Goal: Communication & Community: Answer question/provide support

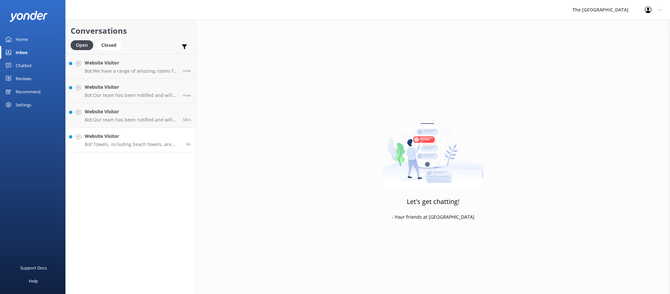
click at [115, 138] on h4 "Website Visitor" at bounding box center [133, 136] width 97 height 7
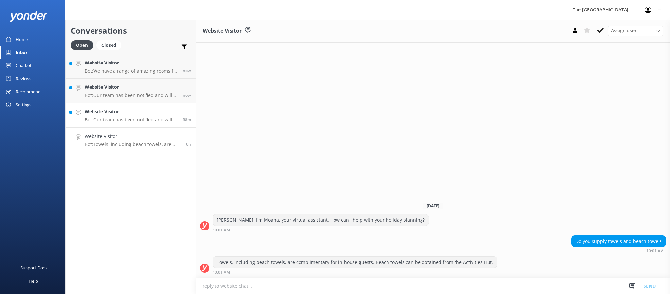
click at [115, 122] on link "Website Visitor Bot: Our team has been notified and will be with you as soon as…" at bounding box center [131, 115] width 130 height 25
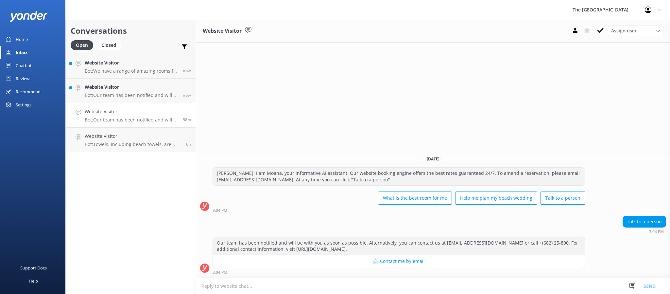
click at [261, 287] on textarea at bounding box center [433, 286] width 474 height 16
type textarea "[PERSON_NAME]. This is [PERSON_NAME] from reservations. How cna I help yu"
drag, startPoint x: 288, startPoint y: 288, endPoint x: 91, endPoint y: 294, distance: 196.7
click at [91, 293] on html "The [GEOGRAPHIC_DATA] Resort Profile Settings Logout Home Inbox Chatbot Content…" at bounding box center [335, 147] width 670 height 294
click at [125, 98] on link "Website Visitor Bot: Our team has been notified and will be with you as soon as…" at bounding box center [131, 91] width 130 height 25
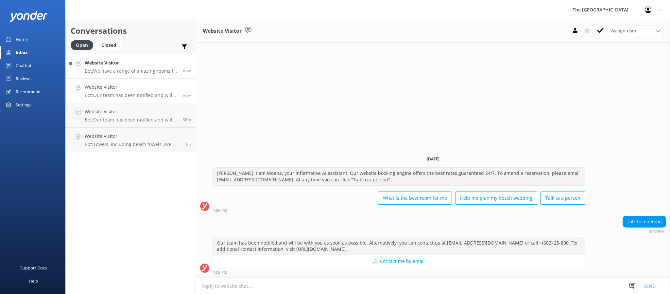
click at [139, 69] on p "Bot: We have a range of amazing rooms for you to choose from. The best way to h…" at bounding box center [131, 71] width 93 height 6
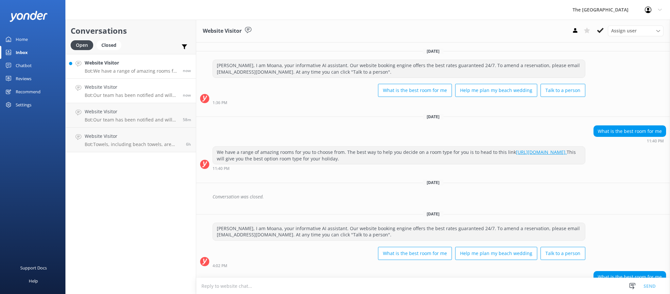
scroll to position [43, 0]
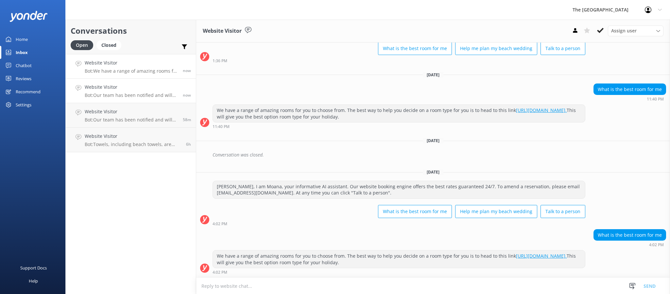
click at [133, 89] on h4 "Website Visitor" at bounding box center [131, 86] width 93 height 7
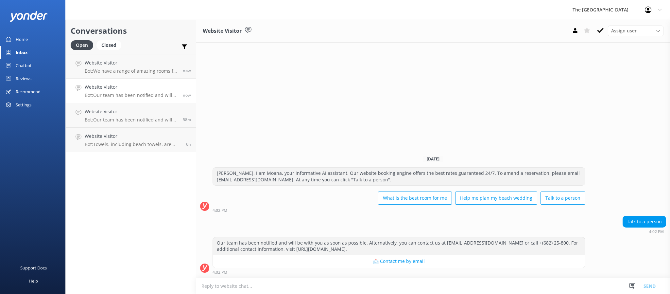
click at [364, 285] on textarea at bounding box center [433, 286] width 474 height 16
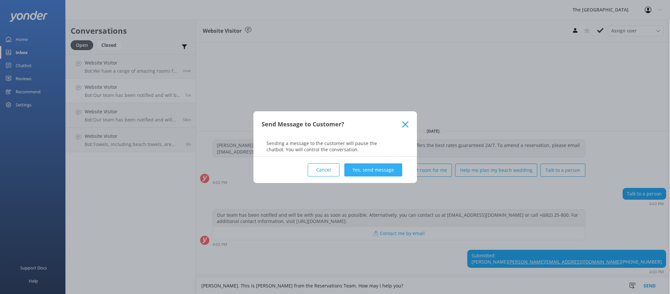
type textarea "[PERSON_NAME]. This is [PERSON_NAME] from the Reservations Team. How may I help…"
click at [386, 170] on button "Yes, send message" at bounding box center [374, 169] width 58 height 13
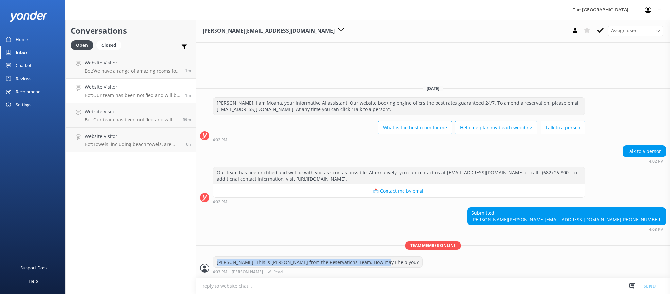
drag, startPoint x: 374, startPoint y: 262, endPoint x: 210, endPoint y: 263, distance: 163.9
click at [210, 263] on div "[PERSON_NAME]. This is [PERSON_NAME] from the Reservations Team. How may I help…" at bounding box center [433, 265] width 474 height 18
copy div "[PERSON_NAME]. This is [PERSON_NAME] from the Reservations Team. How may I help…"
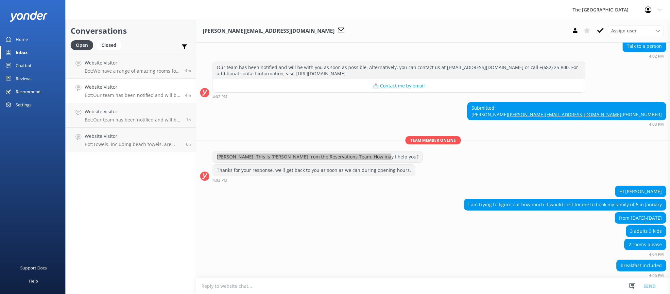
scroll to position [87, 0]
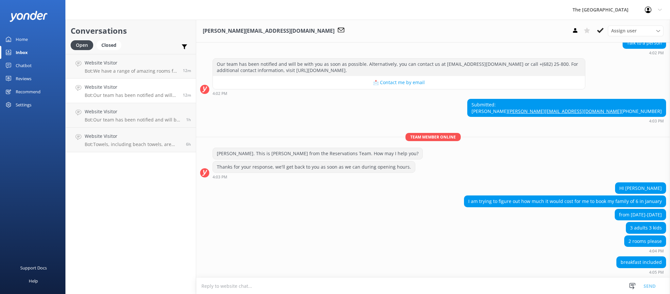
click at [341, 230] on div "3 adults 3 kids" at bounding box center [433, 228] width 474 height 13
click at [497, 213] on div "from [DATE]-[DATE]" at bounding box center [433, 215] width 474 height 13
drag, startPoint x: 463, startPoint y: 199, endPoint x: 578, endPoint y: 213, distance: 116.7
click at [578, 213] on div "HI [PERSON_NAME] am trying to figure out how much it would cost for me to book …" at bounding box center [433, 219] width 474 height 74
click at [505, 242] on div "2 rooms please 4:04 PM" at bounding box center [433, 244] width 474 height 18
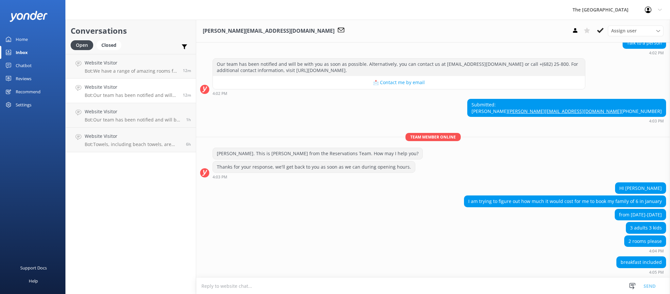
click at [285, 286] on textarea at bounding box center [433, 286] width 474 height 16
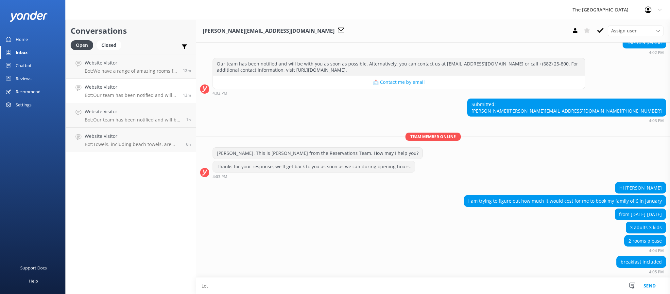
scroll to position [87, 0]
type textarea "Let me go ahead and check."
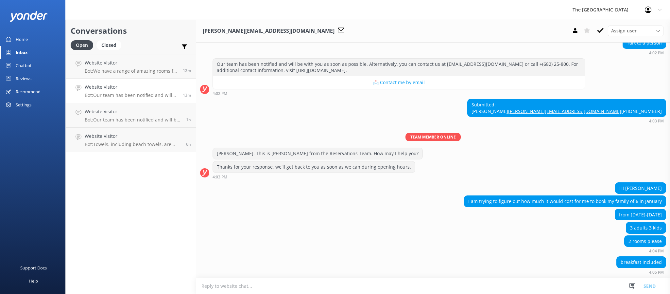
click at [291, 249] on div "2 rooms please 4:04 PM" at bounding box center [433, 244] width 474 height 18
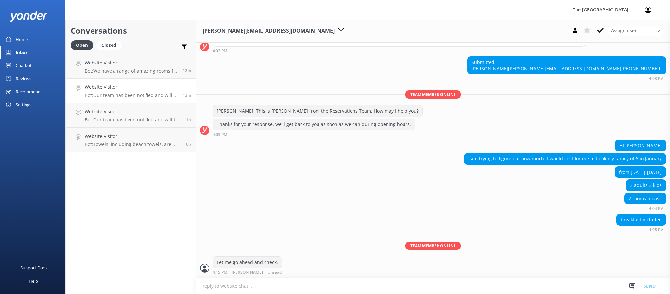
scroll to position [130, 0]
click at [248, 241] on div "Team member online Let me go ahead and check. 4:15 PM [PERSON_NAME] • Unread" at bounding box center [433, 259] width 474 height 36
click at [329, 194] on div "2 rooms please 4:04 PM" at bounding box center [433, 202] width 474 height 18
click at [329, 259] on div "Let me go ahead and check. 4:15 PM [PERSON_NAME] • Unread" at bounding box center [433, 265] width 474 height 18
drag, startPoint x: 332, startPoint y: 263, endPoint x: 283, endPoint y: 229, distance: 60.2
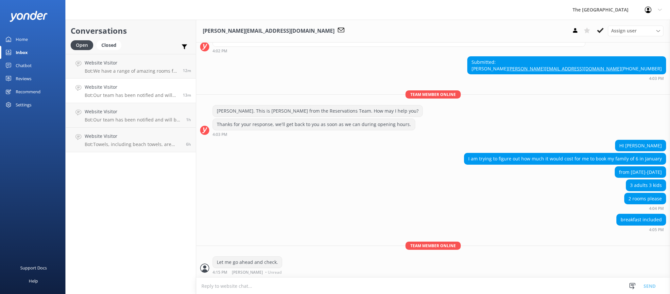
click at [291, 238] on div "[DATE] [PERSON_NAME], I am Moana, your informative AI assistant. Our website bo…" at bounding box center [433, 103] width 474 height 348
click at [296, 191] on div "3 adults 3 kids" at bounding box center [433, 185] width 474 height 13
drag, startPoint x: 376, startPoint y: 271, endPoint x: 266, endPoint y: 215, distance: 123.4
click at [290, 244] on div "Team member online Let me go ahead and check. 4:15 PM [PERSON_NAME] • Unread" at bounding box center [433, 259] width 474 height 36
click at [306, 195] on div "2 rooms please 4:04 PM" at bounding box center [433, 202] width 474 height 18
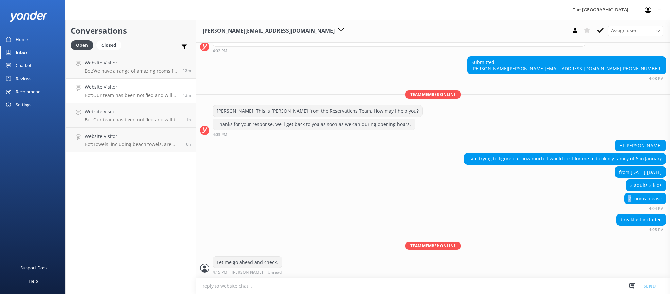
click at [306, 197] on div "2 rooms please 4:04 PM" at bounding box center [433, 202] width 474 height 18
drag, startPoint x: 309, startPoint y: 277, endPoint x: 281, endPoint y: 243, distance: 43.4
click at [286, 252] on div "Team member online Let me go ahead and check. 4:15 PM [PERSON_NAME] • Unread" at bounding box center [433, 259] width 474 height 36
click at [297, 225] on div "breakfast included 4:05 PM" at bounding box center [433, 223] width 474 height 18
drag, startPoint x: 286, startPoint y: 264, endPoint x: 246, endPoint y: 242, distance: 45.8
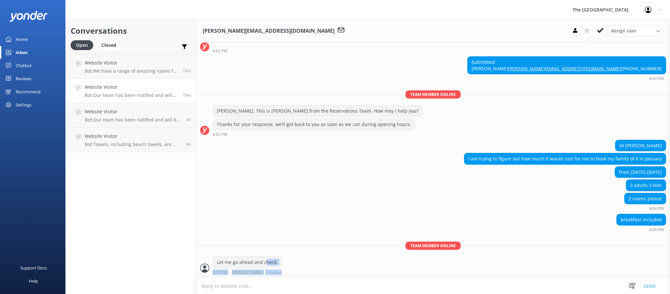
click at [257, 253] on div "Team member online Let me go ahead and check. 4:15 PM [PERSON_NAME] • Unread" at bounding box center [433, 259] width 474 height 36
click at [317, 207] on div "2 rooms please 4:04 PM" at bounding box center [433, 202] width 474 height 18
drag, startPoint x: 625, startPoint y: 170, endPoint x: 656, endPoint y: 177, distance: 32.1
click at [656, 177] on div "from [DATE]-[DATE]" at bounding box center [640, 172] width 51 height 13
drag, startPoint x: 622, startPoint y: 184, endPoint x: 661, endPoint y: 193, distance: 40.4
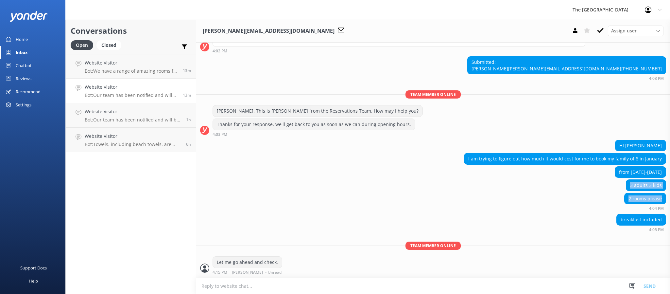
click at [663, 193] on div "HI [PERSON_NAME] am trying to figure out how much it would cost for me to book …" at bounding box center [433, 177] width 474 height 74
click at [598, 203] on div "2 rooms please 4:04 PM" at bounding box center [433, 202] width 474 height 18
drag, startPoint x: 612, startPoint y: 219, endPoint x: 655, endPoint y: 224, distance: 43.5
click at [655, 224] on div "breakfast included" at bounding box center [641, 219] width 49 height 11
drag, startPoint x: 544, startPoint y: 204, endPoint x: 641, endPoint y: 221, distance: 98.7
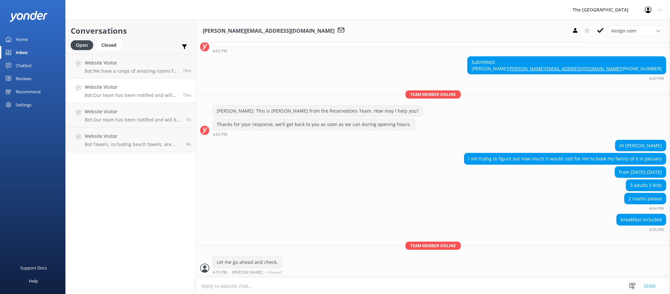
click at [545, 203] on div "2 rooms please 4:04 PM" at bounding box center [433, 202] width 474 height 18
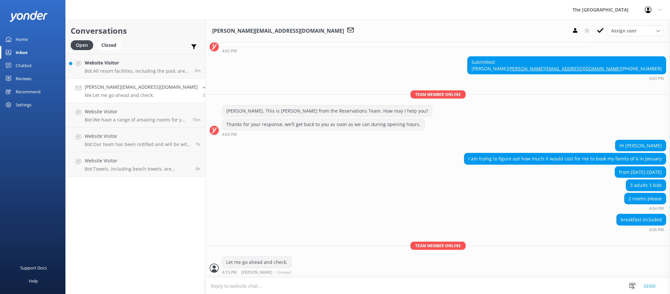
click at [273, 287] on textarea at bounding box center [438, 286] width 465 height 16
click at [387, 149] on div "HI [PERSON_NAME]" at bounding box center [438, 146] width 465 height 13
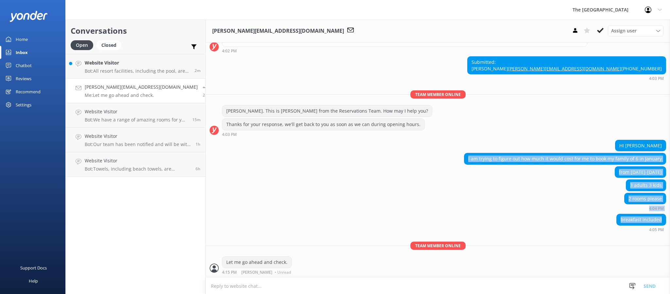
drag, startPoint x: 649, startPoint y: 220, endPoint x: 447, endPoint y: 152, distance: 213.4
click at [448, 153] on div "[DATE] [PERSON_NAME], I am Moana, your informative AI assistant. Our website bo…" at bounding box center [438, 103] width 465 height 348
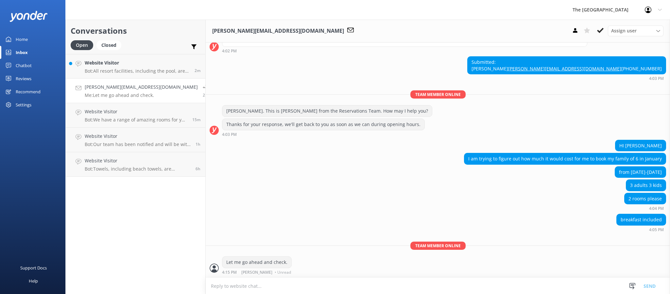
click at [584, 133] on div "Thanks for your response, we'll get back to you as soon as we can during openin…" at bounding box center [438, 127] width 465 height 18
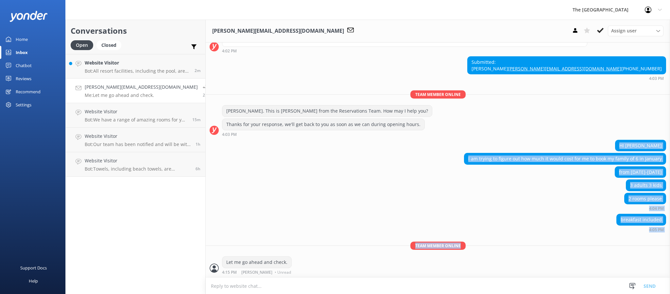
drag, startPoint x: 629, startPoint y: 140, endPoint x: 652, endPoint y: 239, distance: 100.9
click at [652, 239] on div "[DATE] [PERSON_NAME], I am Moana, your informative AI assistant. Our website bo…" at bounding box center [438, 103] width 465 height 348
click at [577, 216] on div "breakfast included 4:05 PM" at bounding box center [438, 223] width 465 height 18
drag, startPoint x: 633, startPoint y: 136, endPoint x: 656, endPoint y: 242, distance: 107.7
click at [656, 242] on div "[DATE] [PERSON_NAME], I am Moana, your informative AI assistant. Our website bo…" at bounding box center [438, 103] width 465 height 348
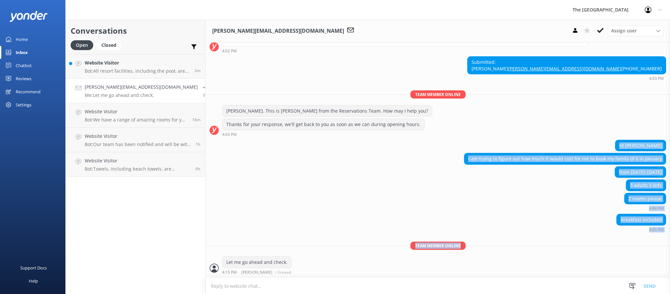
click at [558, 221] on div "breakfast included 4:05 PM" at bounding box center [438, 223] width 465 height 18
drag, startPoint x: 621, startPoint y: 140, endPoint x: 657, endPoint y: 236, distance: 102.7
click at [659, 237] on div "[DATE] [PERSON_NAME], I am Moana, your informative AI assistant. Our website bo…" at bounding box center [438, 103] width 465 height 348
click at [547, 216] on div "breakfast included 4:05 PM" at bounding box center [438, 223] width 465 height 18
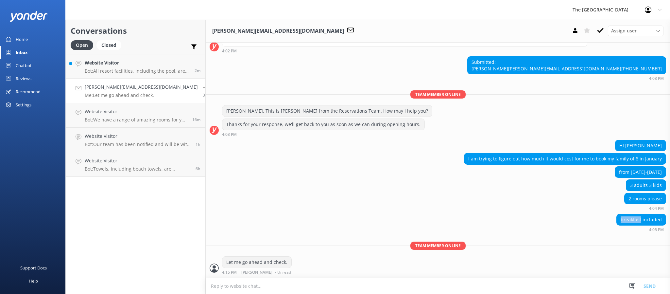
click at [547, 215] on div "breakfast included 4:05 PM" at bounding box center [438, 223] width 465 height 18
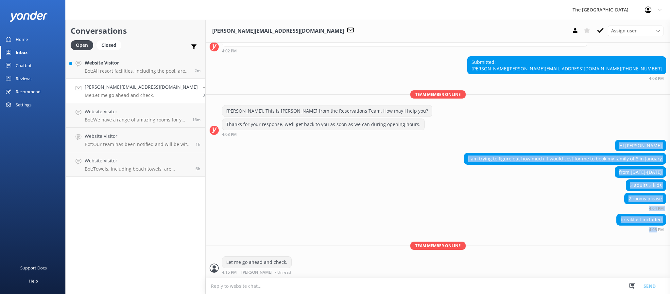
drag, startPoint x: 629, startPoint y: 143, endPoint x: 649, endPoint y: 229, distance: 88.4
click at [649, 229] on div "[DATE] [PERSON_NAME], I am Moana, your informative AI assistant. Our website bo…" at bounding box center [438, 103] width 465 height 348
click at [564, 205] on div "2 rooms please 4:04 PM" at bounding box center [438, 202] width 465 height 18
click at [632, 141] on div "HI [PERSON_NAME]" at bounding box center [438, 146] width 465 height 13
drag, startPoint x: 632, startPoint y: 141, endPoint x: 643, endPoint y: 234, distance: 93.2
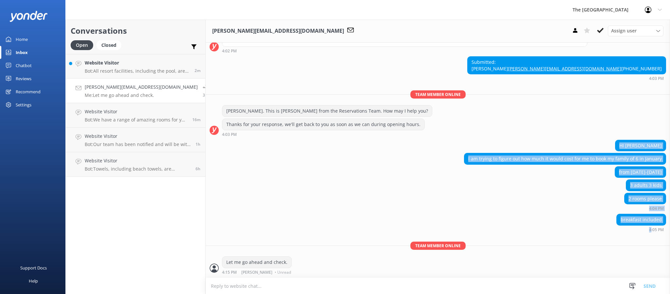
click at [643, 234] on div "[DATE] [PERSON_NAME], I am Moana, your informative AI assistant. Our website bo…" at bounding box center [438, 103] width 465 height 348
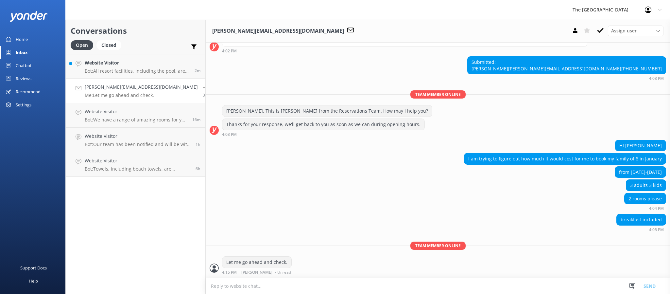
click at [612, 129] on div "Thanks for your response, we'll get back to you as soon as we can during openin…" at bounding box center [438, 127] width 465 height 18
click at [543, 203] on div "2 rooms please 4:04 PM" at bounding box center [438, 202] width 465 height 18
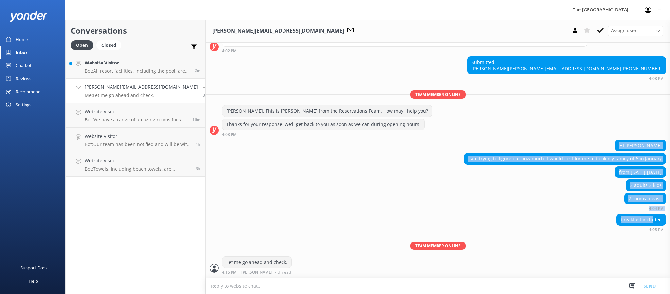
drag, startPoint x: 635, startPoint y: 136, endPoint x: 647, endPoint y: 221, distance: 85.9
click at [647, 221] on div "[DATE] [PERSON_NAME], I am Moana, your informative AI assistant. Our website bo…" at bounding box center [438, 103] width 465 height 348
click at [550, 193] on div "2 rooms please 4:04 PM" at bounding box center [438, 202] width 465 height 18
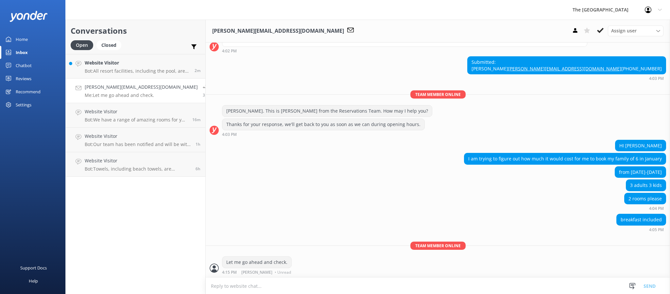
click at [546, 193] on div "2 rooms please 4:04 PM" at bounding box center [438, 202] width 465 height 18
click at [549, 195] on div "2 rooms please 4:04 PM" at bounding box center [438, 202] width 465 height 18
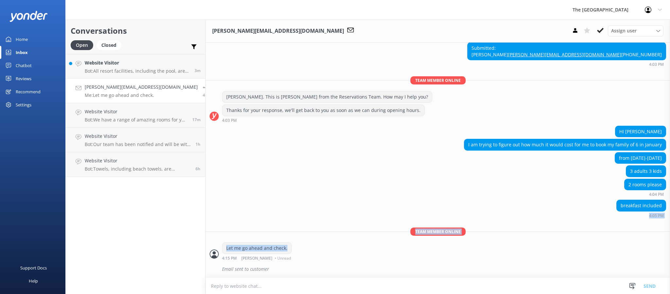
drag, startPoint x: 309, startPoint y: 242, endPoint x: 194, endPoint y: 186, distance: 128.0
click at [206, 195] on div "[DATE] [PERSON_NAME], I am Moana, your informative AI assistant. Our website bo…" at bounding box center [438, 96] width 465 height 363
click at [237, 181] on div "2 rooms please 4:04 PM" at bounding box center [438, 188] width 465 height 18
drag, startPoint x: 289, startPoint y: 232, endPoint x: 236, endPoint y: 188, distance: 69.2
click at [244, 208] on div "[DATE] [PERSON_NAME], I am Moana, your informative AI assistant. Our website bo…" at bounding box center [438, 96] width 465 height 363
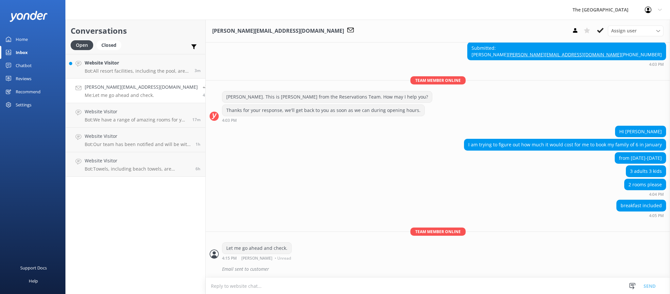
click at [247, 184] on div "2 rooms please 4:04 PM" at bounding box center [438, 188] width 465 height 18
drag, startPoint x: 336, startPoint y: 221, endPoint x: 308, endPoint y: 185, distance: 45.5
click at [307, 194] on div "[DATE] [PERSON_NAME], I am Moana, your informative AI assistant. Our website bo…" at bounding box center [438, 96] width 465 height 363
click at [345, 200] on div "breakfast included 4:05 PM" at bounding box center [438, 209] width 465 height 18
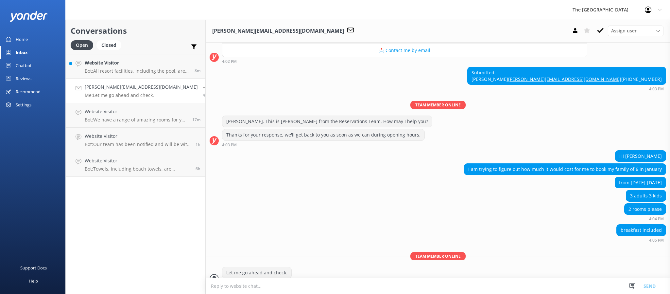
scroll to position [46, 0]
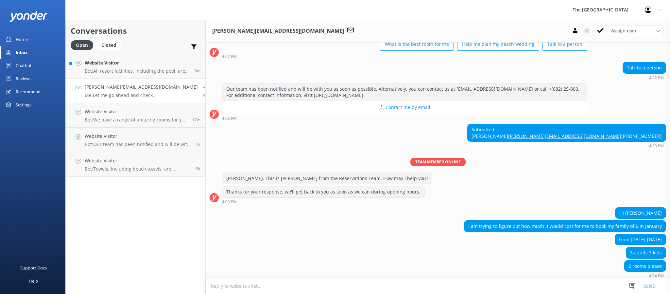
drag, startPoint x: 648, startPoint y: 148, endPoint x: 583, endPoint y: 120, distance: 70.9
click at [583, 120] on div "[DATE] [PERSON_NAME], I am Moana, your informative AI assistant. Our website bo…" at bounding box center [438, 177] width 465 height 363
copy div "Submitted: lee [EMAIL_ADDRESS][DOMAIN_NAME] [PHONE_NUMBER]"
click at [512, 148] on div "Submitted: lee [EMAIL_ADDRESS][DOMAIN_NAME] [PHONE_NUMBER] 4:03 PM" at bounding box center [438, 136] width 465 height 24
drag, startPoint x: 612, startPoint y: 134, endPoint x: 566, endPoint y: 112, distance: 50.2
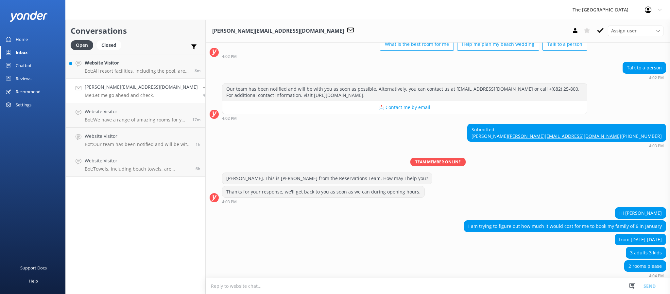
click at [570, 112] on div "[DATE] [PERSON_NAME], I am Moana, your informative AI assistant. Our website bo…" at bounding box center [438, 177] width 465 height 363
copy div "📩 Contact me by email 4:02 PM Submitted: lee [EMAIL_ADDRESS][DOMAIN_NAME] [PHON…"
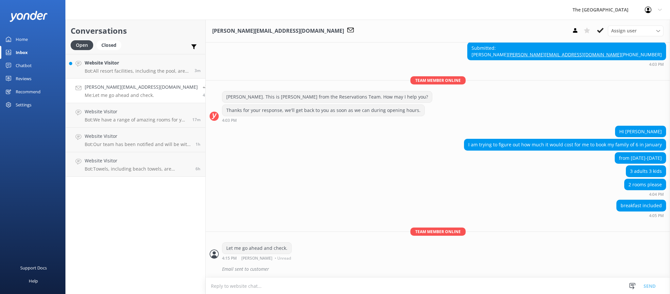
scroll to position [144, 0]
click at [345, 282] on textarea at bounding box center [438, 286] width 465 height 16
click at [324, 182] on div "2 rooms please 4:04 PM" at bounding box center [438, 188] width 465 height 18
click at [386, 187] on div "2 rooms please 4:04 PM" at bounding box center [438, 188] width 465 height 18
click at [407, 165] on div "3 adults 3 kids" at bounding box center [438, 171] width 465 height 13
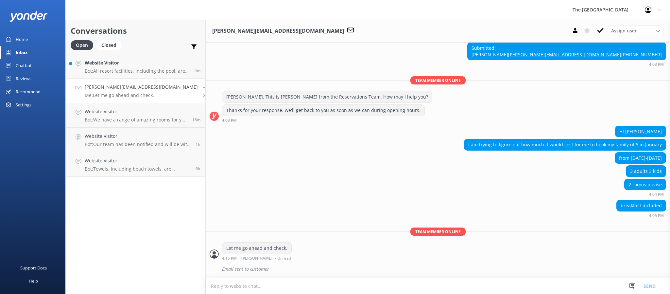
click at [120, 86] on h4 "[PERSON_NAME][EMAIL_ADDRESS][DOMAIN_NAME]" at bounding box center [141, 86] width 113 height 7
click at [113, 59] on link "Website Visitor Bot: All resort facilities, including the pool, are reserved ex…" at bounding box center [136, 66] width 140 height 25
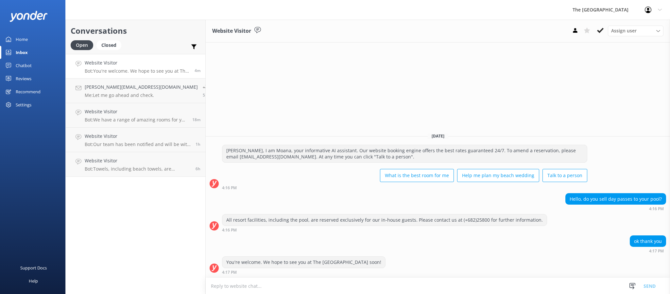
drag, startPoint x: 458, startPoint y: 262, endPoint x: 263, endPoint y: 158, distance: 220.3
click at [263, 164] on div "[DATE] [PERSON_NAME], I am Moana, your informative AI assistant. Our website bo…" at bounding box center [438, 202] width 465 height 150
click at [319, 177] on div "What is the best room for me Help me plan my beach wedding Talk to a person" at bounding box center [404, 176] width 365 height 18
drag, startPoint x: 419, startPoint y: 267, endPoint x: 296, endPoint y: 171, distance: 156.9
click at [296, 171] on div "[DATE] [PERSON_NAME], I am Moana, your informative AI assistant. Our website bo…" at bounding box center [438, 202] width 465 height 150
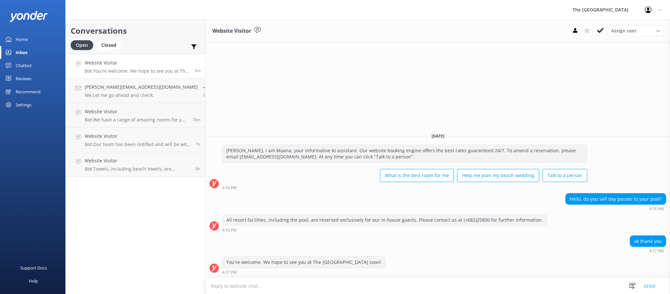
click at [310, 176] on div "What is the best room for me Help me plan my beach wedding Talk to a person" at bounding box center [404, 176] width 365 height 18
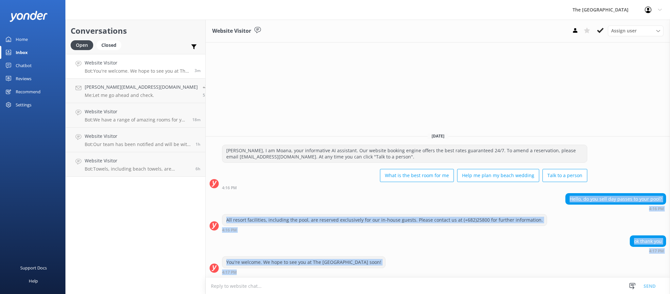
drag, startPoint x: 433, startPoint y: 270, endPoint x: 301, endPoint y: 187, distance: 155.8
click at [302, 188] on div "[DATE] [PERSON_NAME], I am Moana, your informative AI assistant. Our website bo…" at bounding box center [438, 202] width 465 height 150
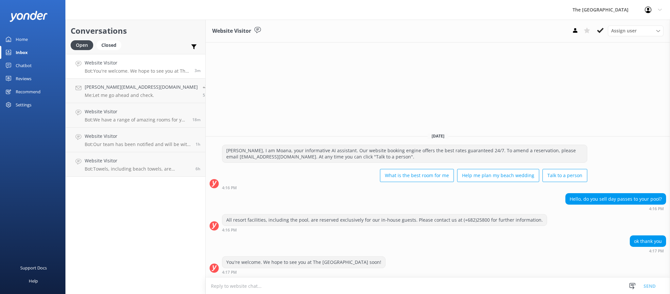
click at [303, 179] on div "What is the best room for me Help me plan my beach wedding Talk to a person" at bounding box center [404, 176] width 365 height 18
drag, startPoint x: 447, startPoint y: 262, endPoint x: 321, endPoint y: 185, distance: 147.9
click at [324, 190] on div "[DATE] [PERSON_NAME], I am Moana, your informative AI assistant. Our website bo…" at bounding box center [438, 202] width 465 height 150
click at [313, 176] on div "What is the best room for me Help me plan my beach wedding Talk to a person" at bounding box center [404, 176] width 365 height 18
drag, startPoint x: 470, startPoint y: 264, endPoint x: 197, endPoint y: 118, distance: 309.7
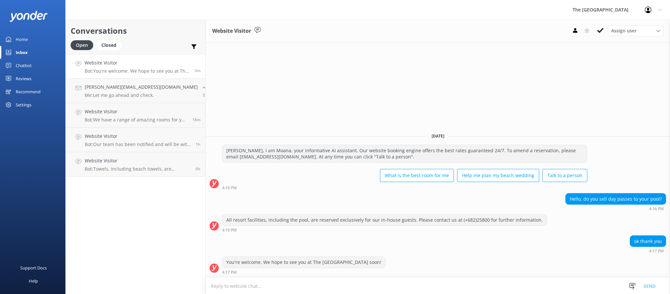
click at [206, 118] on div "Website Visitor Assign user Rarotongan Tata [PERSON_NAME] Laisa [PERSON_NAME] […" at bounding box center [438, 157] width 465 height 274
drag, startPoint x: 276, startPoint y: 93, endPoint x: 271, endPoint y: 95, distance: 5.3
click at [276, 91] on div "Website Visitor Assign user Rarotongan Tata [PERSON_NAME] Laisa [PERSON_NAME] […" at bounding box center [438, 157] width 465 height 274
drag, startPoint x: 131, startPoint y: 70, endPoint x: 131, endPoint y: 76, distance: 6.2
click at [131, 69] on p "Bot: You're welcome. We hope to see you at The [GEOGRAPHIC_DATA] soon!" at bounding box center [137, 71] width 105 height 6
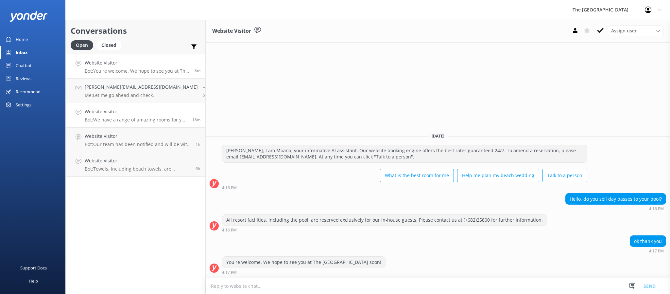
click at [131, 104] on link "Website Visitor Bot: We have a range of amazing rooms for you to choose from. T…" at bounding box center [136, 115] width 140 height 25
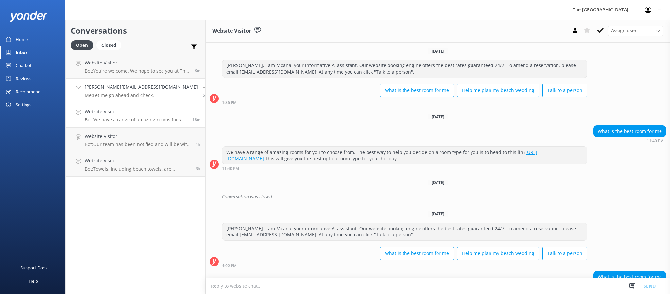
scroll to position [43, 0]
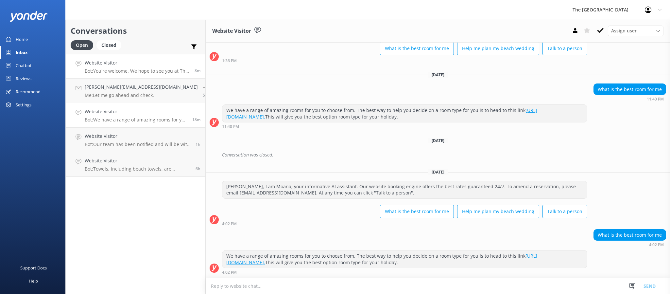
click at [132, 69] on p "Bot: You're welcome. We hope to see you at The [GEOGRAPHIC_DATA] soon!" at bounding box center [137, 71] width 105 height 6
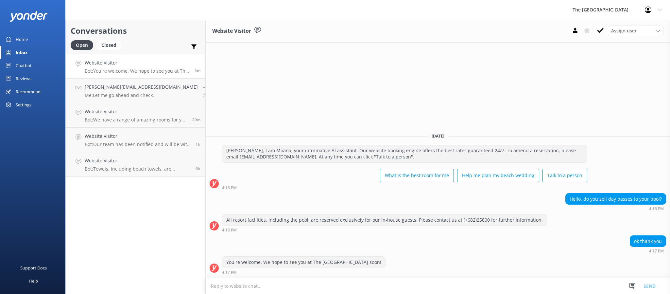
click at [133, 62] on h4 "Website Visitor" at bounding box center [137, 62] width 105 height 7
click at [136, 64] on h4 "Website Visitor" at bounding box center [137, 62] width 105 height 7
click at [137, 94] on p "Me: Let me go ahead and check." at bounding box center [141, 95] width 113 height 6
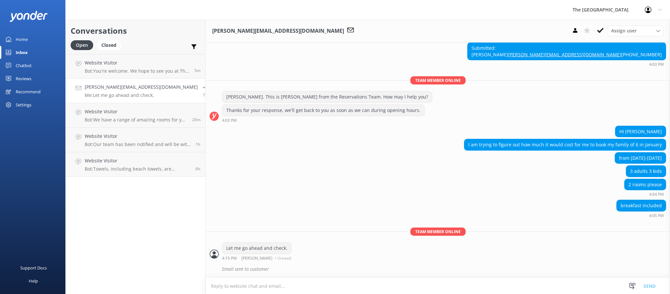
scroll to position [144, 0]
click at [242, 187] on div "[DATE] [PERSON_NAME], I am Moana, your informative AI assistant. Our website bo…" at bounding box center [438, 96] width 465 height 363
click at [254, 149] on div "I am trying to figure out how much it would cost for me to book my family of 6 …" at bounding box center [438, 145] width 465 height 13
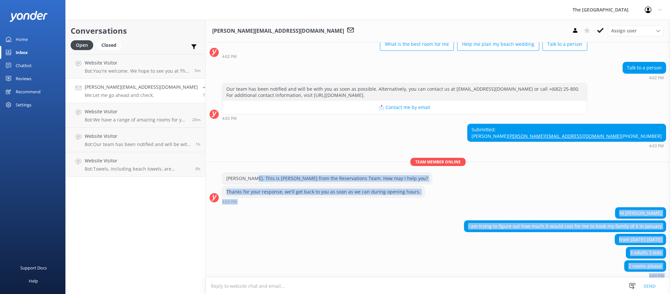
scroll to position [0, 0]
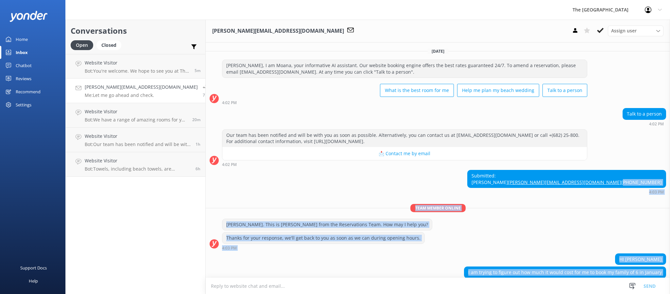
drag, startPoint x: 341, startPoint y: 254, endPoint x: 240, endPoint y: 196, distance: 115.7
click at [240, 196] on div "[DATE] [PERSON_NAME], I am Moana, your informative AI assistant. Our website bo…" at bounding box center [438, 224] width 465 height 363
click at [252, 194] on div "Submitted: lee [EMAIL_ADDRESS][DOMAIN_NAME] [PHONE_NUMBER] 4:03 PM" at bounding box center [438, 182] width 465 height 24
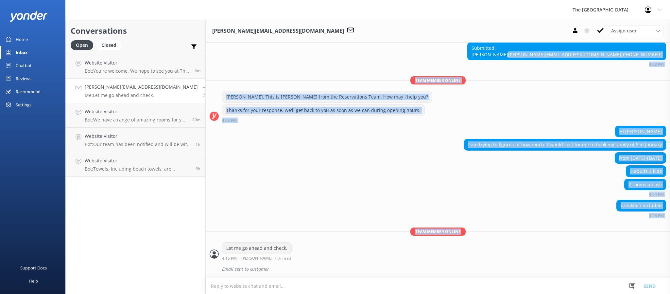
scroll to position [144, 0]
drag, startPoint x: 243, startPoint y: 188, endPoint x: 549, endPoint y: 265, distance: 315.4
click at [557, 242] on div "[DATE] [PERSON_NAME], I am Moana, your informative AI assistant. Our website bo…" at bounding box center [438, 96] width 465 height 363
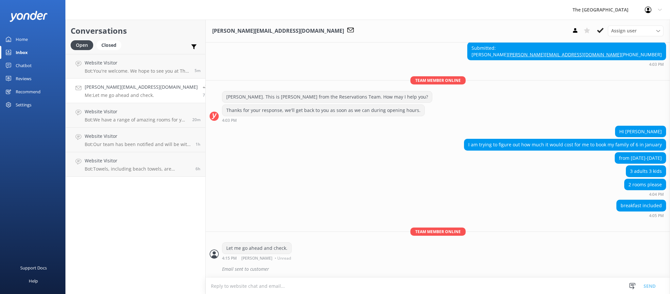
click at [548, 265] on div "Email sent to customer" at bounding box center [444, 268] width 444 height 11
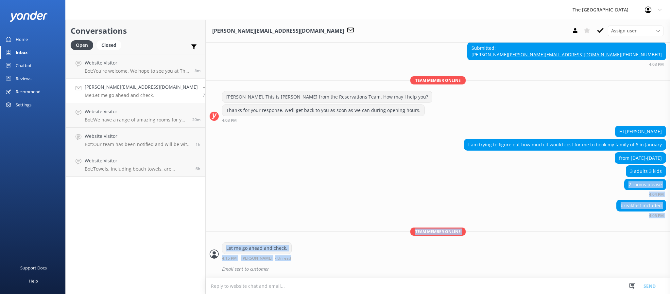
scroll to position [0, 0]
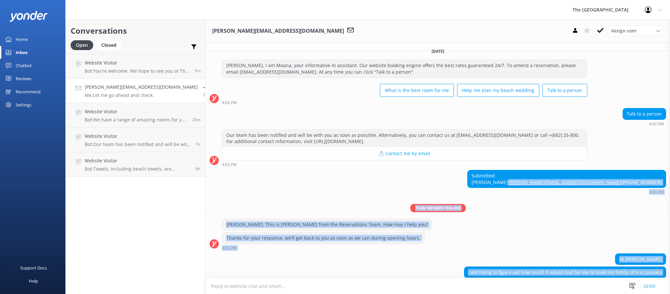
drag, startPoint x: 533, startPoint y: 253, endPoint x: 256, endPoint y: 187, distance: 284.5
click at [256, 187] on div "[DATE] [PERSON_NAME], I am Moana, your informative AI assistant. Our website bo…" at bounding box center [438, 224] width 465 height 363
click at [260, 188] on div "Submitted: lee [EMAIL_ADDRESS][DOMAIN_NAME] [PHONE_NUMBER] 4:03 PM" at bounding box center [438, 182] width 465 height 24
drag, startPoint x: 422, startPoint y: 263, endPoint x: 262, endPoint y: 170, distance: 185.1
click at [262, 170] on div "[DATE] [PERSON_NAME], I am Moana, your informative AI assistant. Our website bo…" at bounding box center [438, 224] width 465 height 363
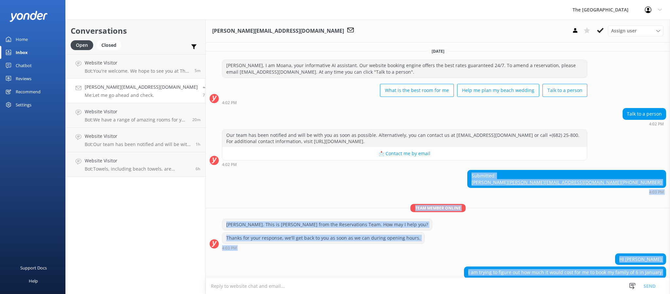
click at [284, 176] on div "Submitted: lee [EMAIL_ADDRESS][DOMAIN_NAME] [PHONE_NUMBER] 4:03 PM" at bounding box center [438, 182] width 465 height 24
drag, startPoint x: 295, startPoint y: 227, endPoint x: 235, endPoint y: 165, distance: 87.0
click at [235, 165] on div "[DATE] [PERSON_NAME], I am Moana, your informative AI assistant. Our website bo…" at bounding box center [438, 224] width 465 height 363
click at [279, 171] on div "Submitted: lee [EMAIL_ADDRESS][DOMAIN_NAME] [PHONE_NUMBER] 4:03 PM" at bounding box center [438, 182] width 465 height 24
drag, startPoint x: 315, startPoint y: 271, endPoint x: 216, endPoint y: 186, distance: 130.6
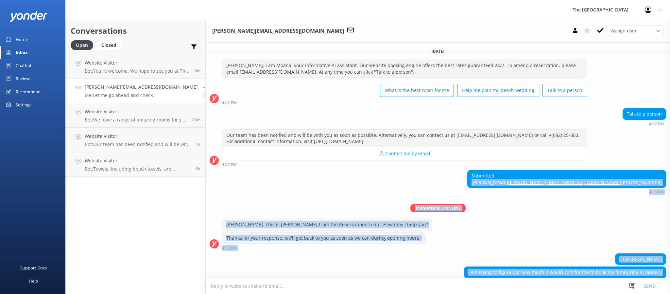
click at [216, 186] on div "[DATE] [PERSON_NAME], I am Moana, your informative AI assistant. Our website bo…" at bounding box center [438, 224] width 465 height 363
click at [267, 194] on div "Submitted: lee [EMAIL_ADDRESS][DOMAIN_NAME] [PHONE_NUMBER] 4:03 PM" at bounding box center [438, 182] width 465 height 24
drag, startPoint x: 325, startPoint y: 274, endPoint x: 232, endPoint y: 168, distance: 141.0
click at [232, 168] on div "[DATE] [PERSON_NAME], I am Moana, your informative AI assistant. Our website bo…" at bounding box center [438, 224] width 465 height 363
click at [247, 180] on div "Submitted: lee [EMAIL_ADDRESS][DOMAIN_NAME] [PHONE_NUMBER] 4:03 PM" at bounding box center [438, 182] width 465 height 24
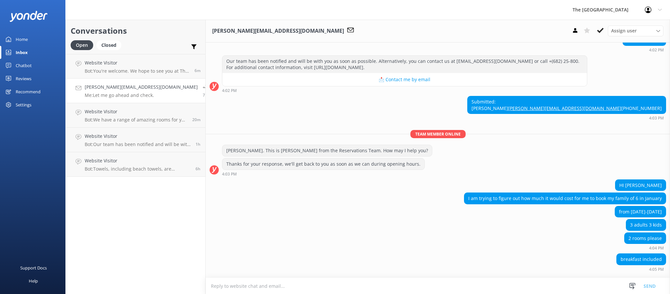
scroll to position [144, 0]
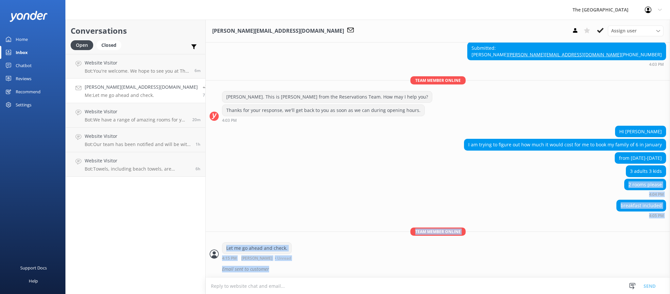
drag, startPoint x: 336, startPoint y: 270, endPoint x: 196, endPoint y: 180, distance: 167.1
click at [206, 180] on div "[DATE] [PERSON_NAME], I am Moana, your informative AI assistant. Our website bo…" at bounding box center [438, 96] width 465 height 363
click at [220, 193] on div "2 rooms please 4:04 PM" at bounding box center [438, 188] width 465 height 18
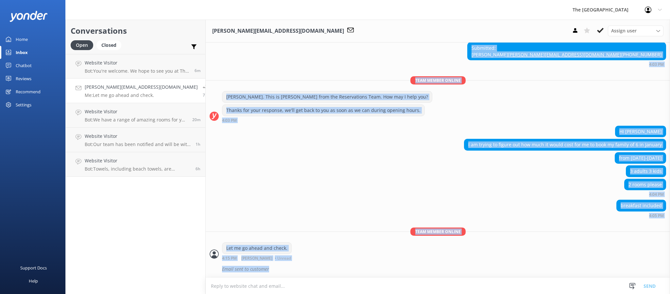
drag, startPoint x: 413, startPoint y: 184, endPoint x: 450, endPoint y: 266, distance: 90.4
click at [450, 266] on div "[DATE] [PERSON_NAME], I am Moana, your informative AI assistant. Our website bo…" at bounding box center [438, 96] width 465 height 363
click at [450, 266] on div "Email sent to customer" at bounding box center [444, 268] width 444 height 11
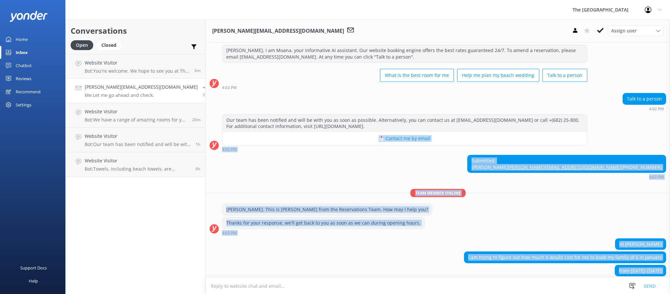
scroll to position [0, 0]
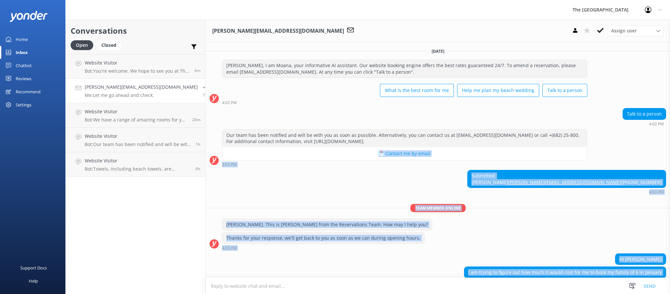
drag, startPoint x: 410, startPoint y: 248, endPoint x: 283, endPoint y: 156, distance: 157.3
click at [283, 156] on div "[DATE] [PERSON_NAME], I am Moana, your informative AI assistant. Our website bo…" at bounding box center [438, 224] width 465 height 363
click at [310, 184] on div "Submitted: lee [EMAIL_ADDRESS][DOMAIN_NAME] [PHONE_NUMBER] 4:03 PM" at bounding box center [438, 182] width 465 height 24
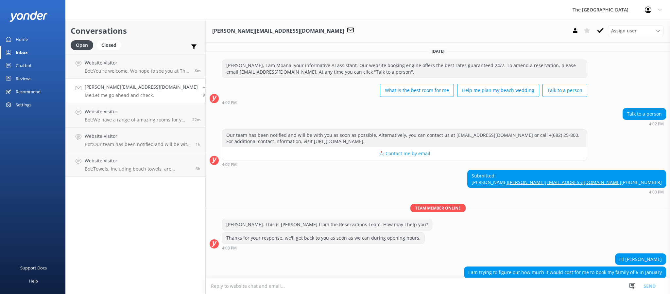
click at [276, 194] on div "Submitted: lee [EMAIL_ADDRESS][DOMAIN_NAME] [PHONE_NUMBER] 4:03 PM" at bounding box center [438, 182] width 465 height 24
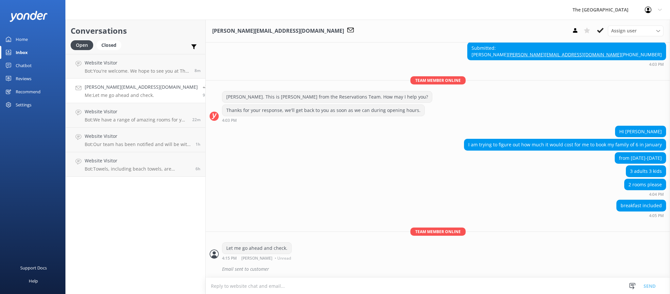
scroll to position [144, 0]
click at [118, 91] on div "[PERSON_NAME][EMAIL_ADDRESS][DOMAIN_NAME] Me: Let me go ahead and check." at bounding box center [141, 90] width 113 height 14
click at [118, 62] on h4 "Website Visitor" at bounding box center [137, 62] width 105 height 7
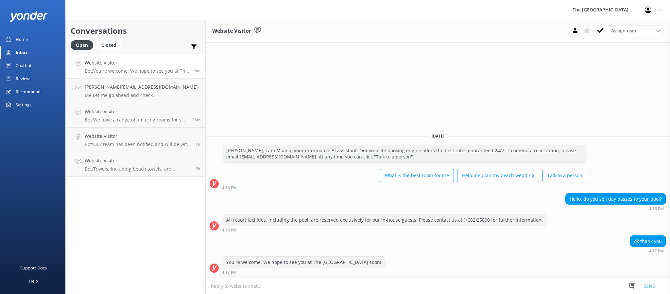
click at [362, 107] on div "Website Visitor Assign user Rarotongan Tata [PERSON_NAME] Laisa [PERSON_NAME] […" at bounding box center [438, 157] width 465 height 274
